Goal: Ask a question

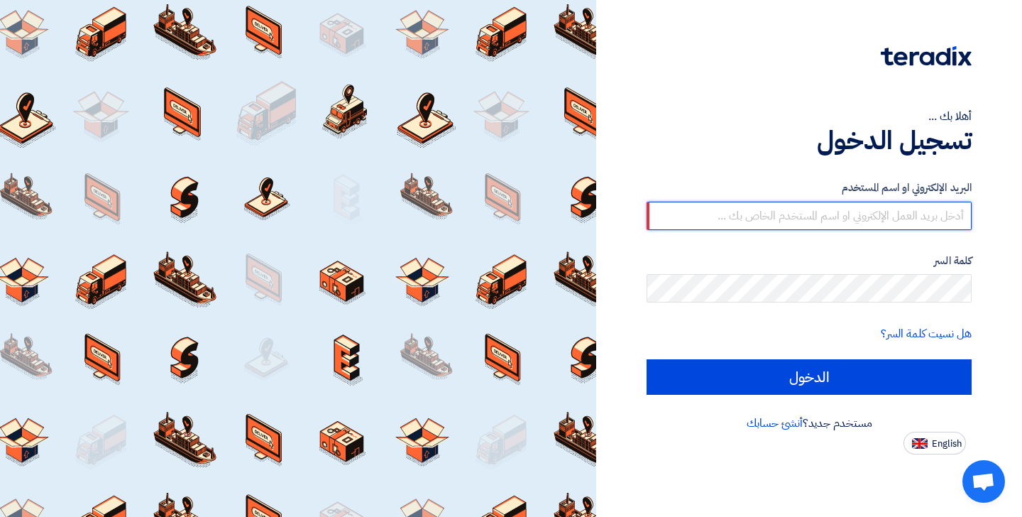
type input "[EMAIL_ADDRESS][DOMAIN_NAME]"
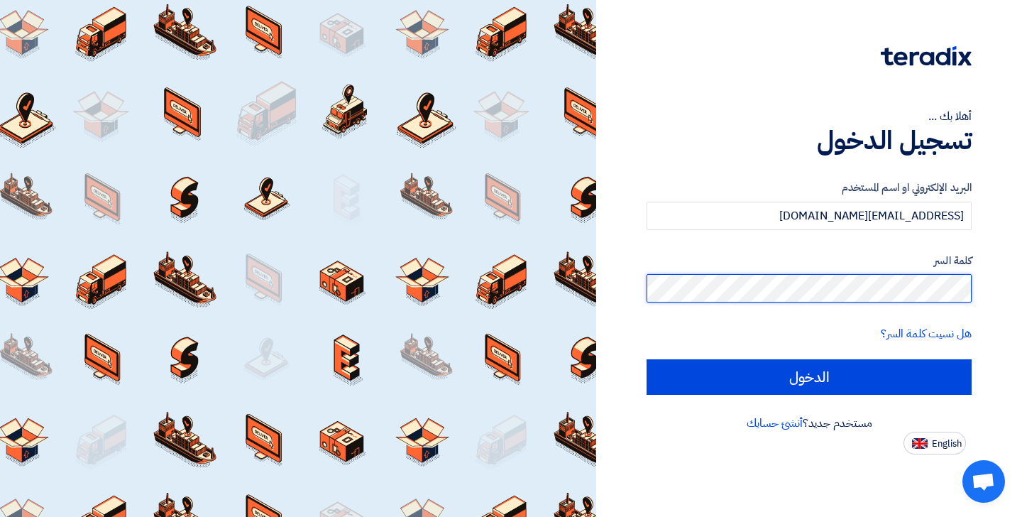
click at [809, 376] on input "الدخول" at bounding box center [808, 376] width 325 height 35
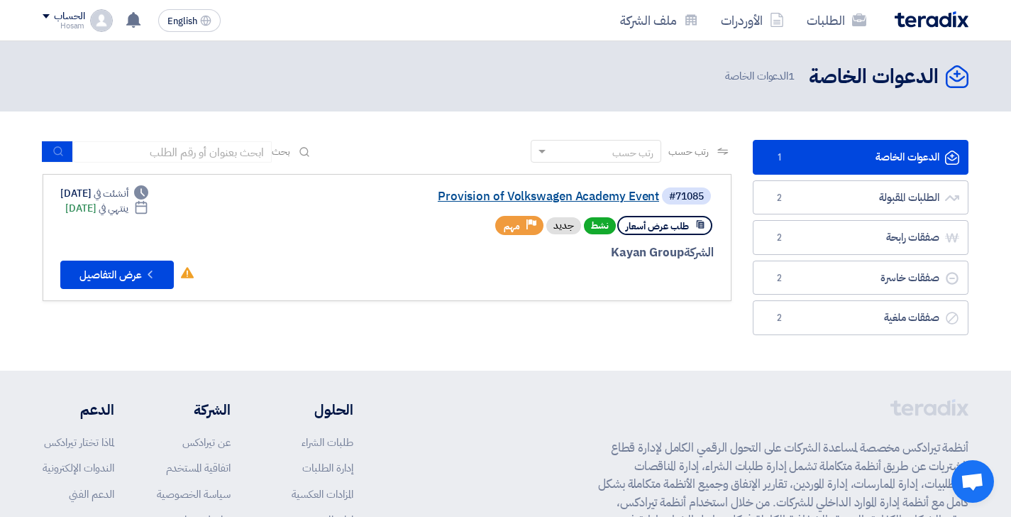
click at [491, 194] on link "Provision of Volkswagen Academy Event" at bounding box center [517, 196] width 284 height 13
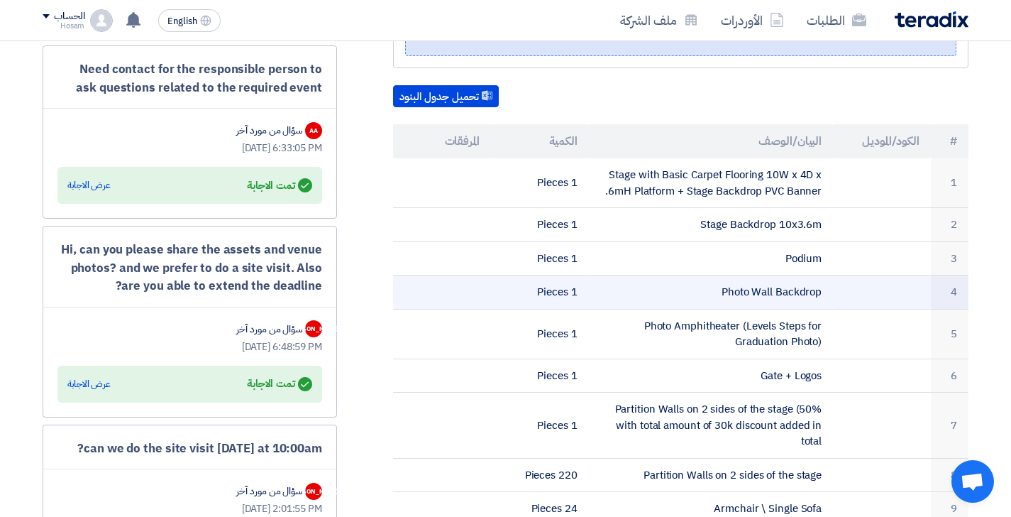
scroll to position [373, 0]
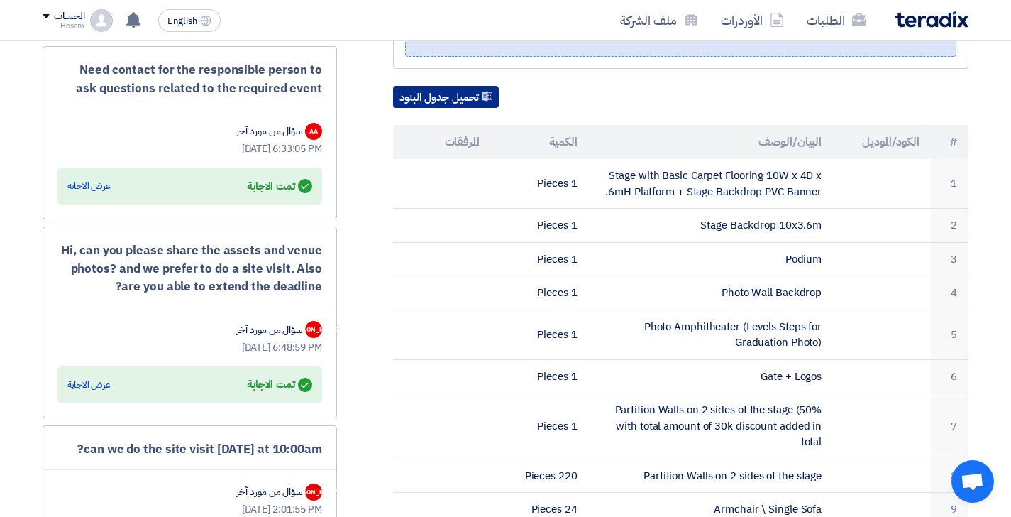
click at [455, 86] on button "تحميل جدول البنود" at bounding box center [446, 97] width 106 height 23
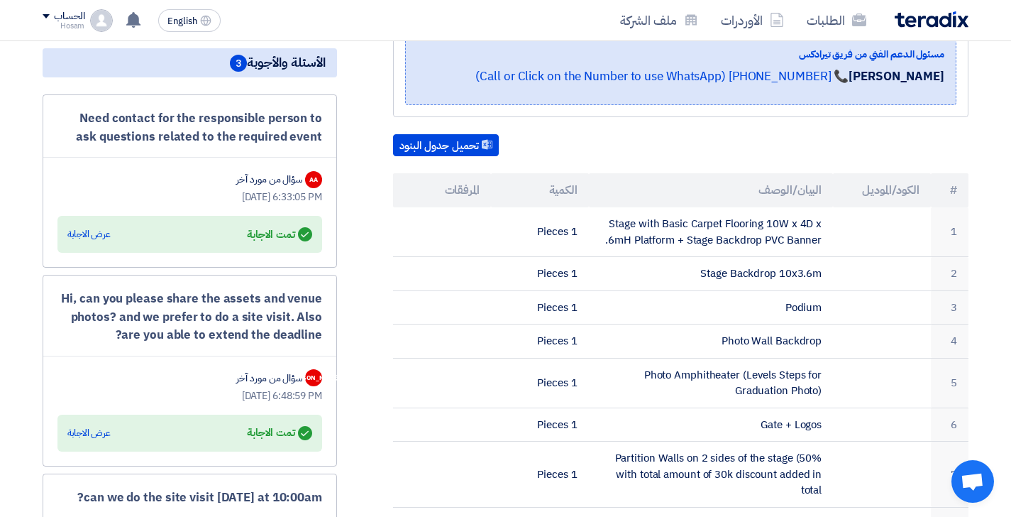
scroll to position [319, 0]
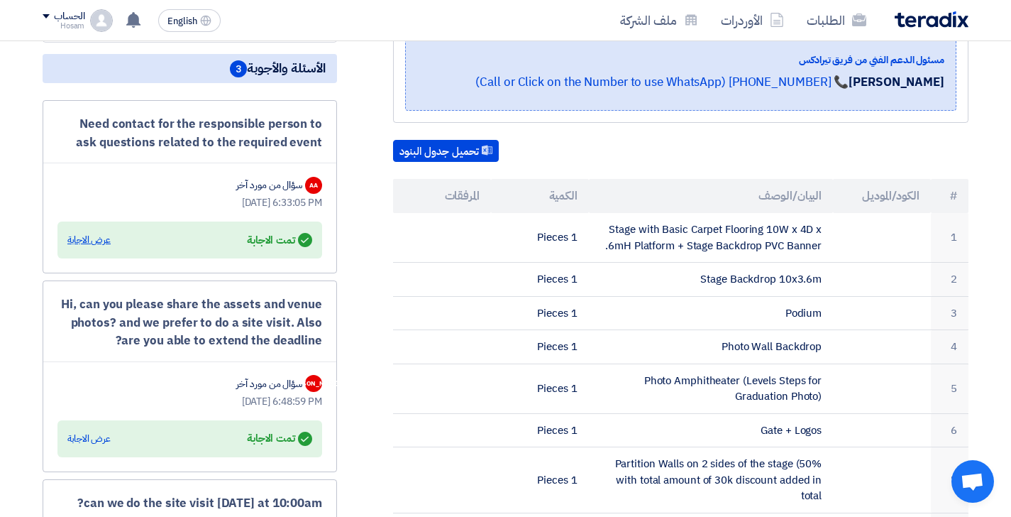
click at [90, 236] on div "عرض الاجابة" at bounding box center [88, 240] width 43 height 14
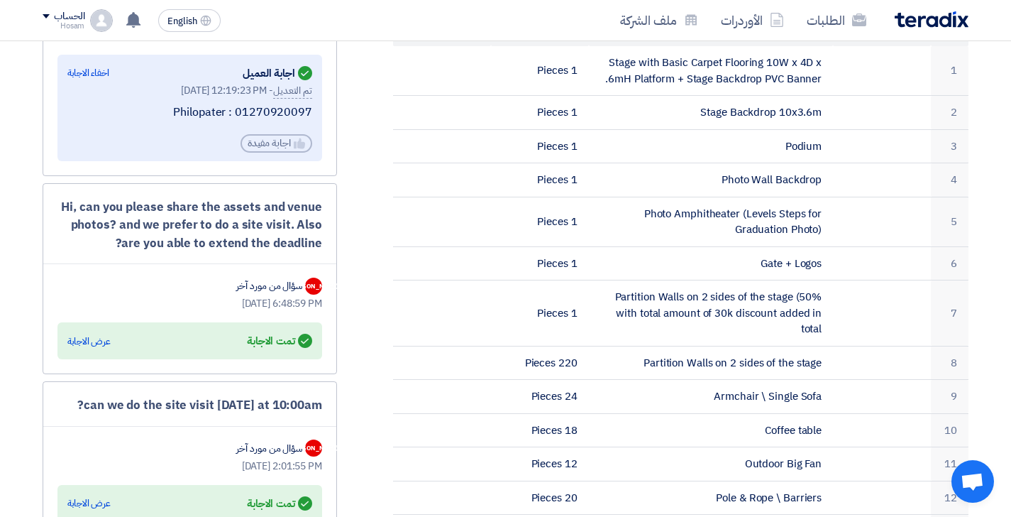
scroll to position [487, 0]
click at [95, 336] on div "عرض الاجابة" at bounding box center [88, 340] width 43 height 14
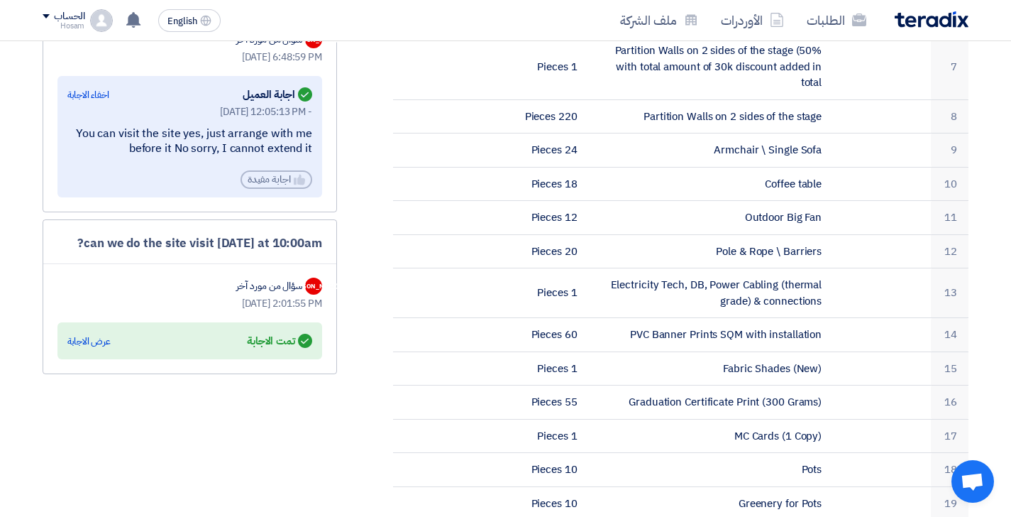
scroll to position [741, 0]
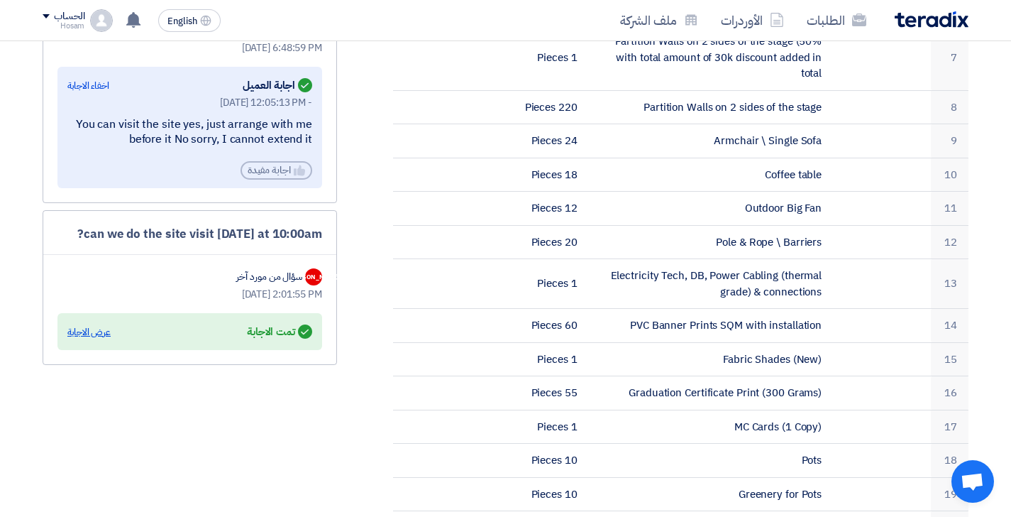
click at [81, 325] on div "عرض الاجابة" at bounding box center [88, 332] width 43 height 14
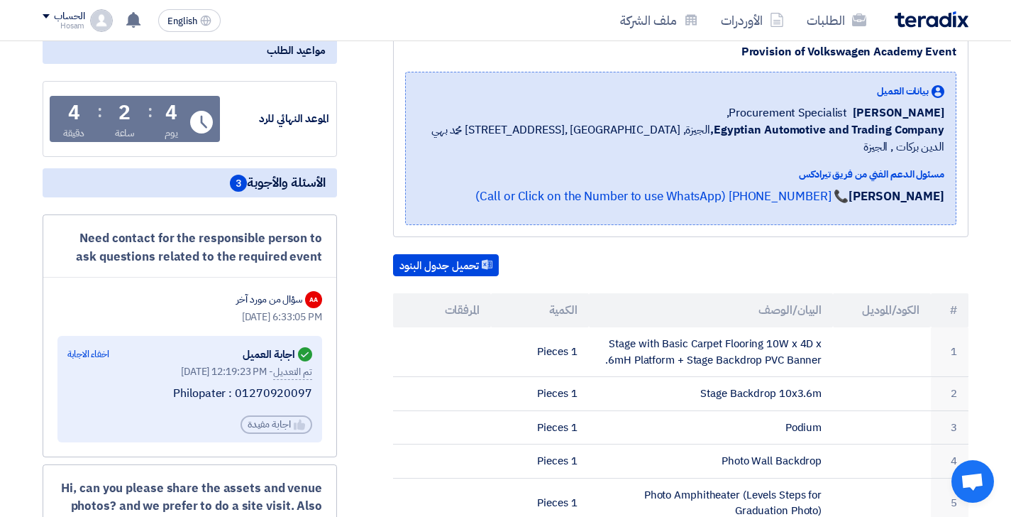
scroll to position [187, 0]
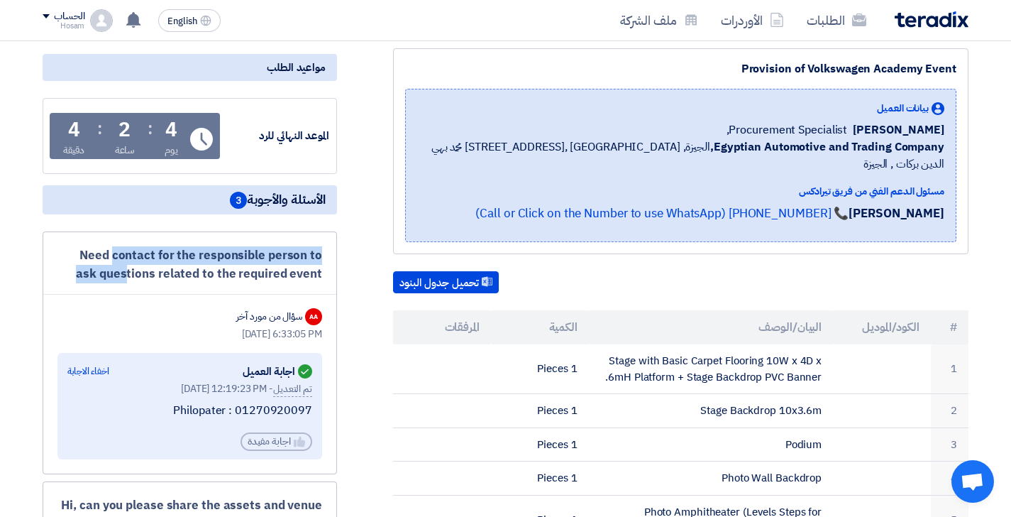
drag, startPoint x: 64, startPoint y: 251, endPoint x: 324, endPoint y: 253, distance: 259.7
click at [324, 253] on div "Need contact for the responsible person to ask questions related to the require…" at bounding box center [190, 352] width 295 height 243
drag, startPoint x: 321, startPoint y: 270, endPoint x: 101, endPoint y: 277, distance: 220.1
click at [101, 277] on div "Need contact for the responsible person to ask questions related to the require…" at bounding box center [189, 264] width 265 height 36
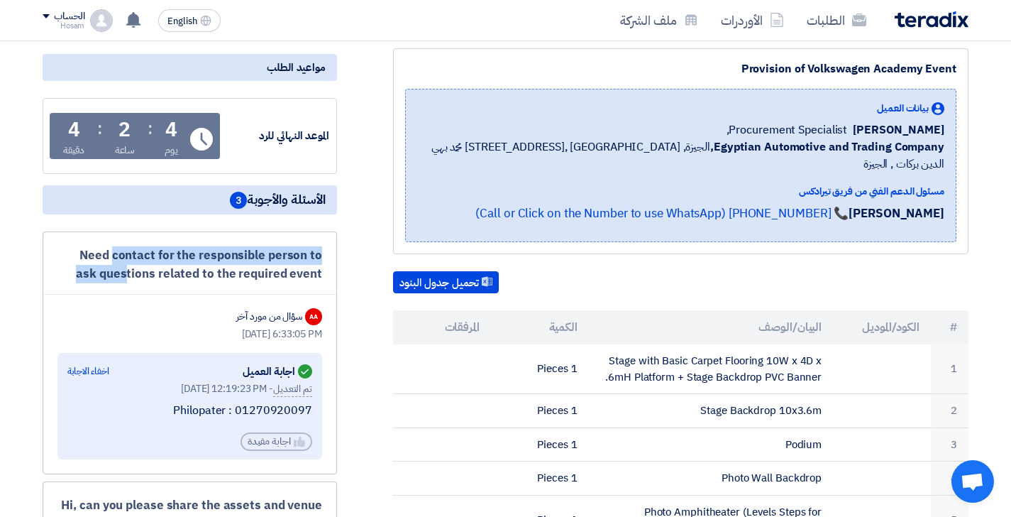
drag, startPoint x: 65, startPoint y: 253, endPoint x: 323, endPoint y: 261, distance: 258.4
click at [323, 261] on div "Need contact for the responsible person to ask questions related to the require…" at bounding box center [190, 352] width 295 height 243
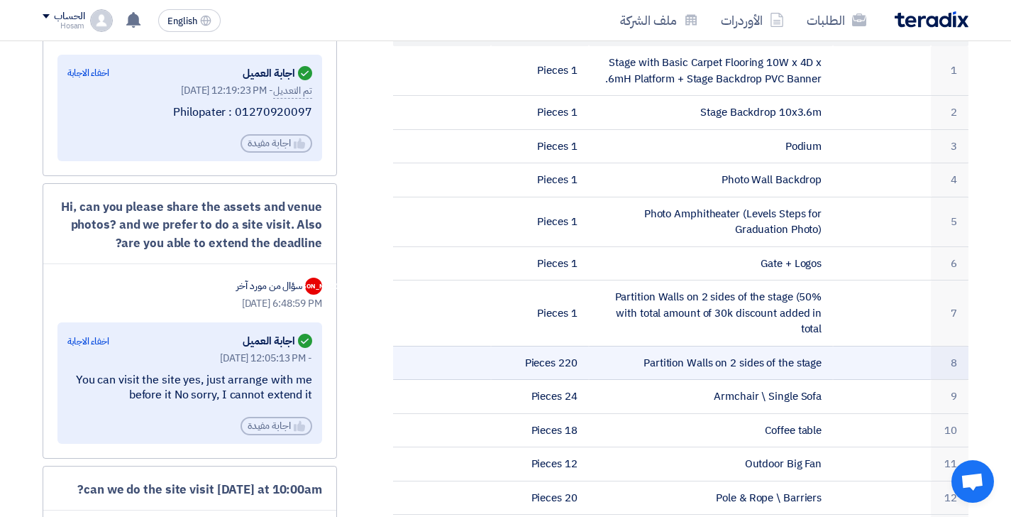
scroll to position [488, 0]
